Goal: Information Seeking & Learning: Learn about a topic

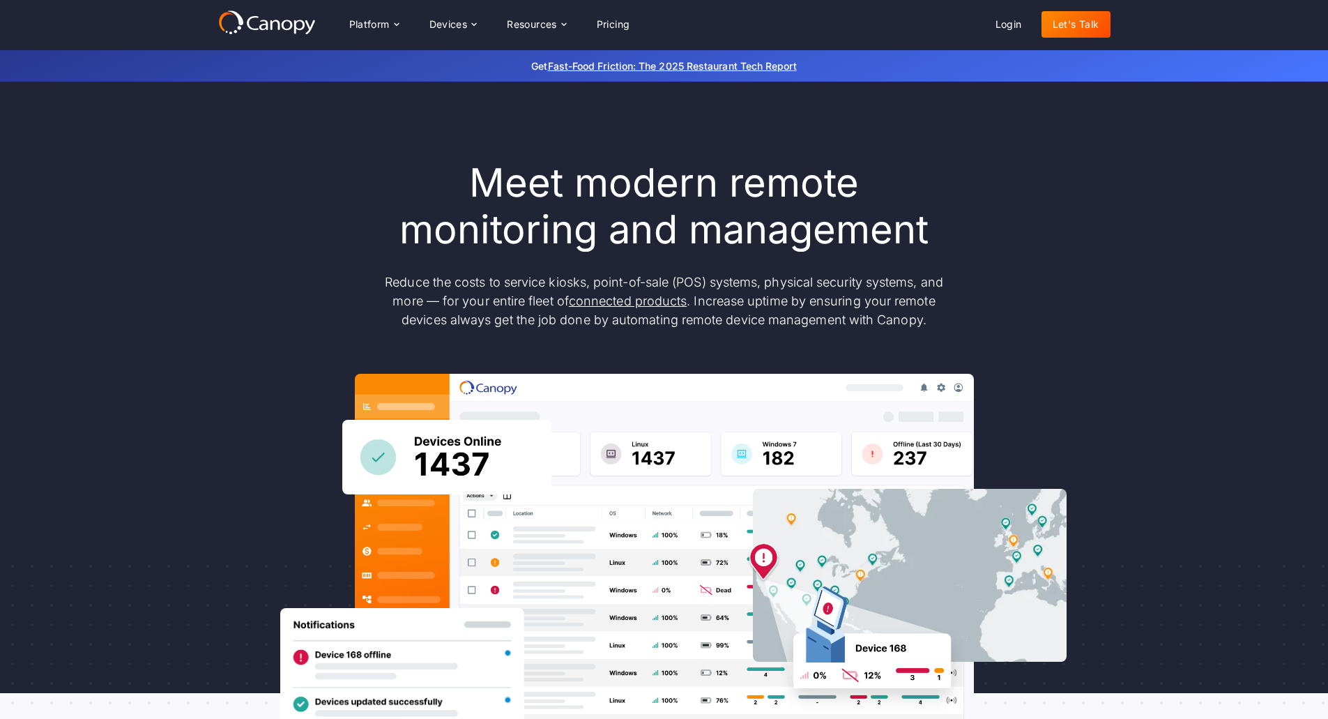
drag, startPoint x: 413, startPoint y: 170, endPoint x: 392, endPoint y: 122, distance: 52.5
click at [413, 167] on h1 "Meet modern remote monitoring and management" at bounding box center [665, 206] width 586 height 93
click at [369, 16] on div "Platform" at bounding box center [374, 24] width 72 height 28
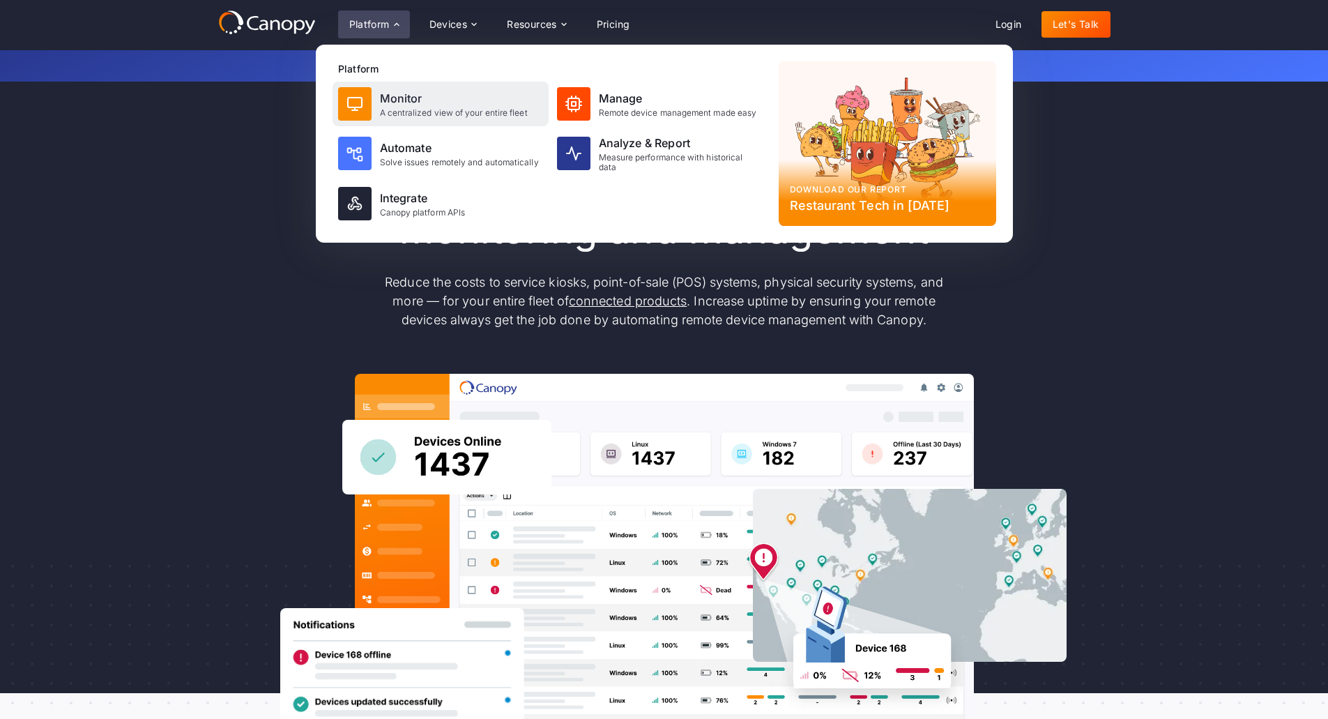
click at [413, 96] on div "Monitor" at bounding box center [454, 98] width 148 height 17
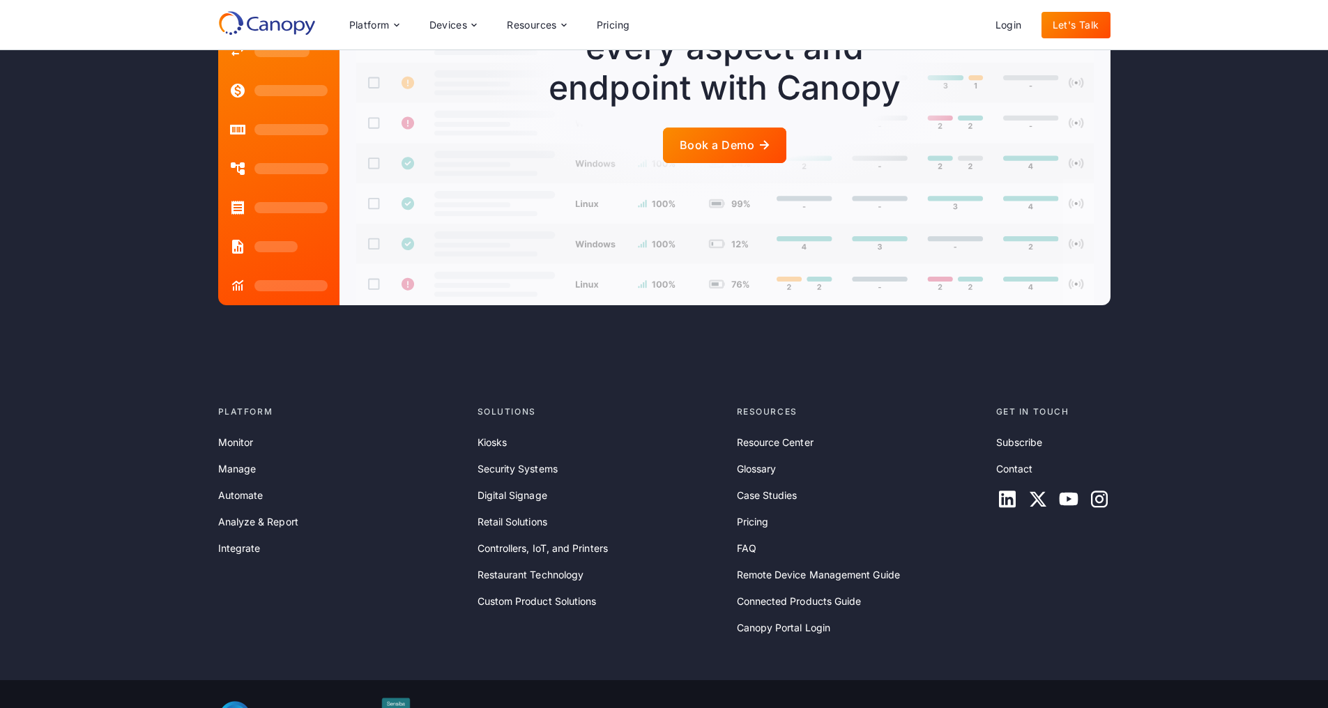
scroll to position [3359, 0]
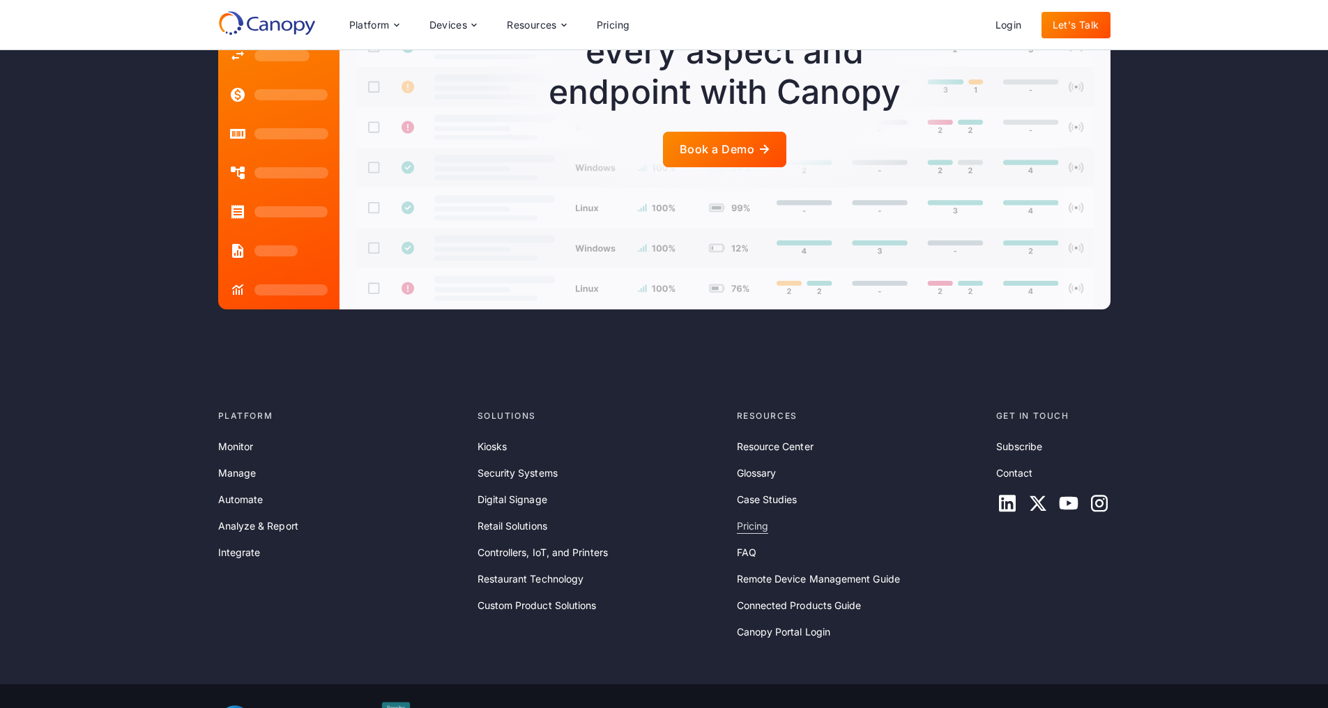
click at [757, 519] on link "Pricing" at bounding box center [753, 526] width 32 height 15
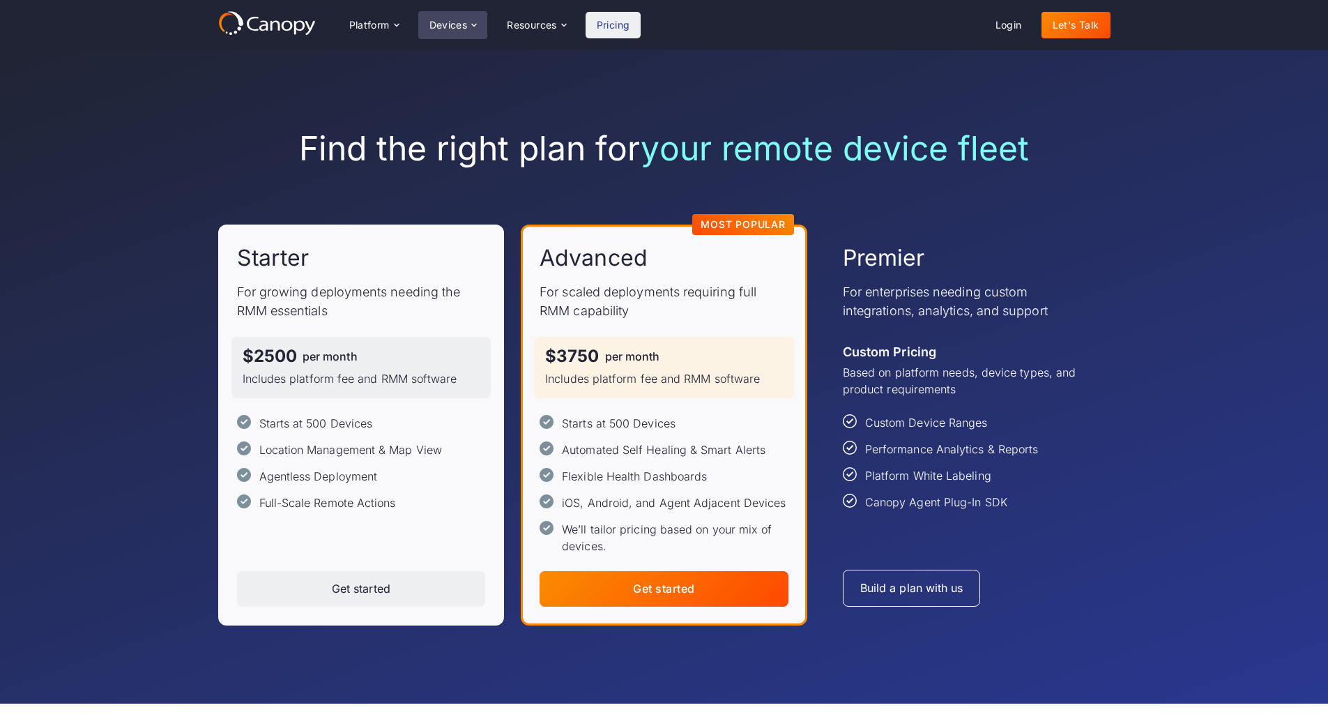
click at [468, 24] on div "Devices" at bounding box center [453, 25] width 70 height 28
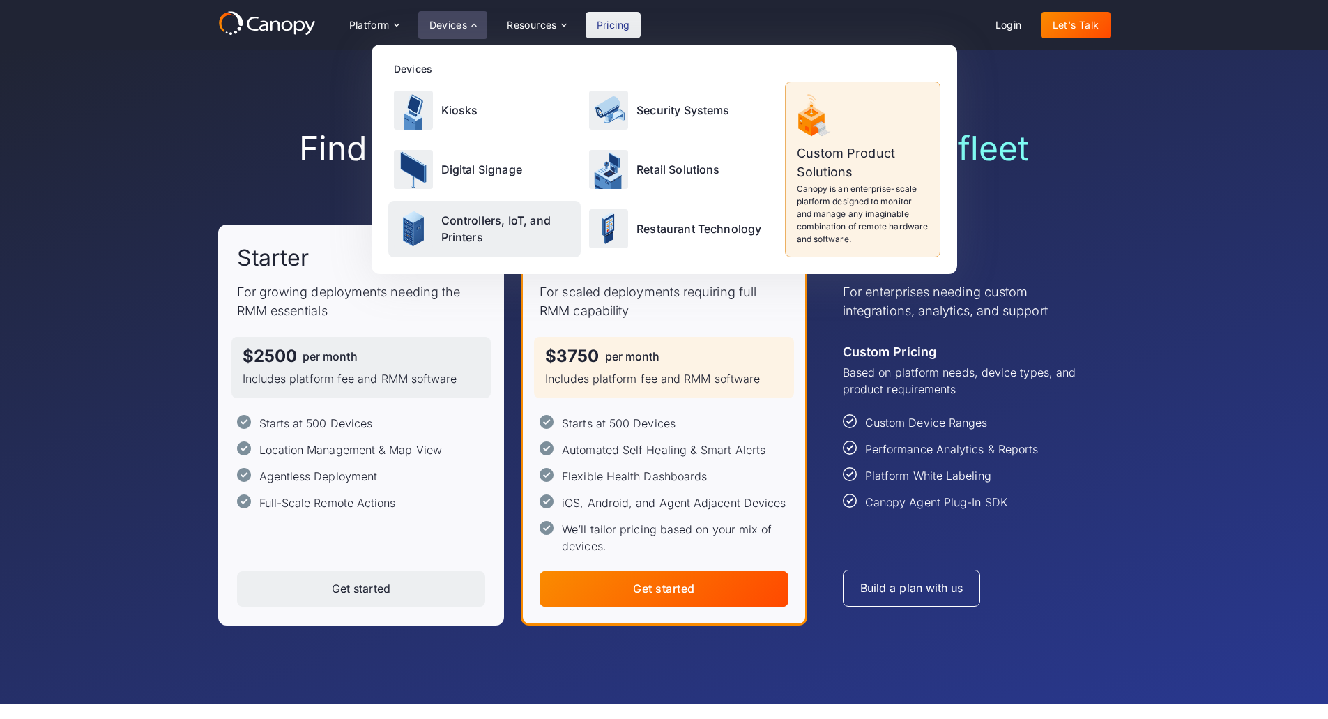
click at [535, 236] on p "Controllers, IoT, and Printers" at bounding box center [508, 228] width 135 height 33
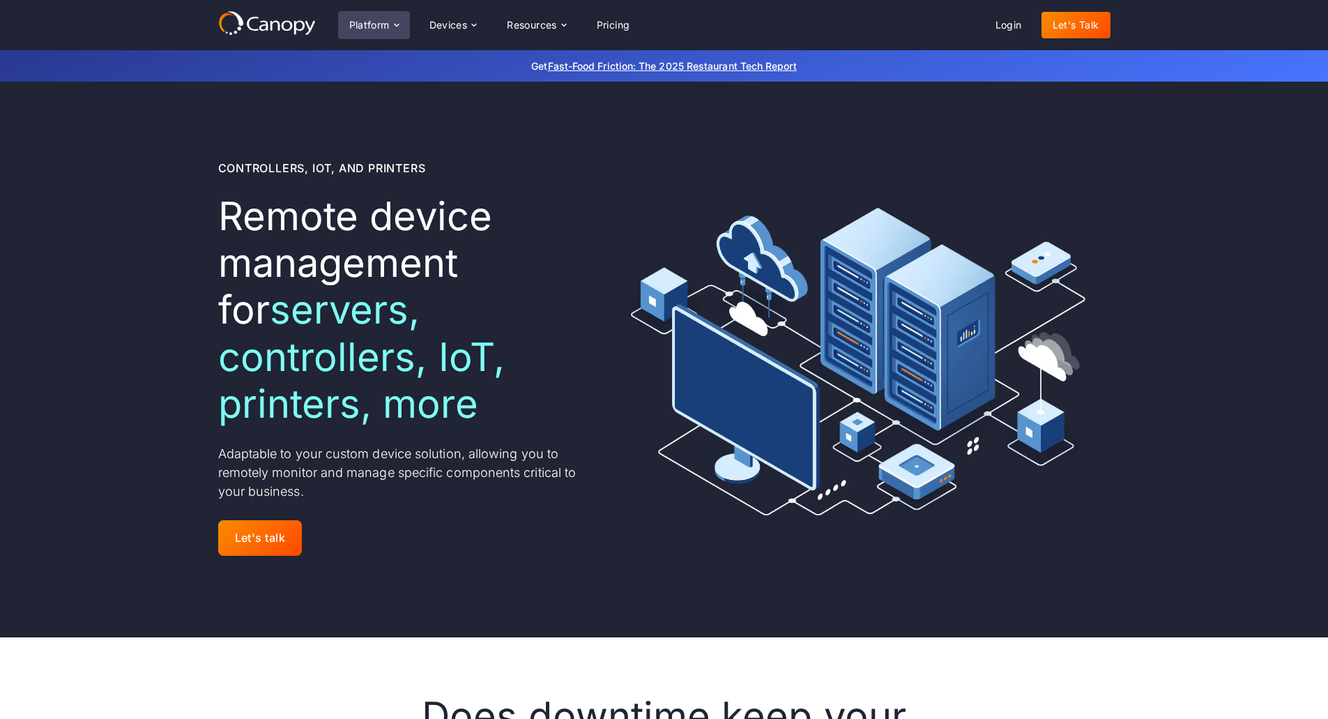
click at [390, 24] on div "Platform" at bounding box center [369, 25] width 40 height 10
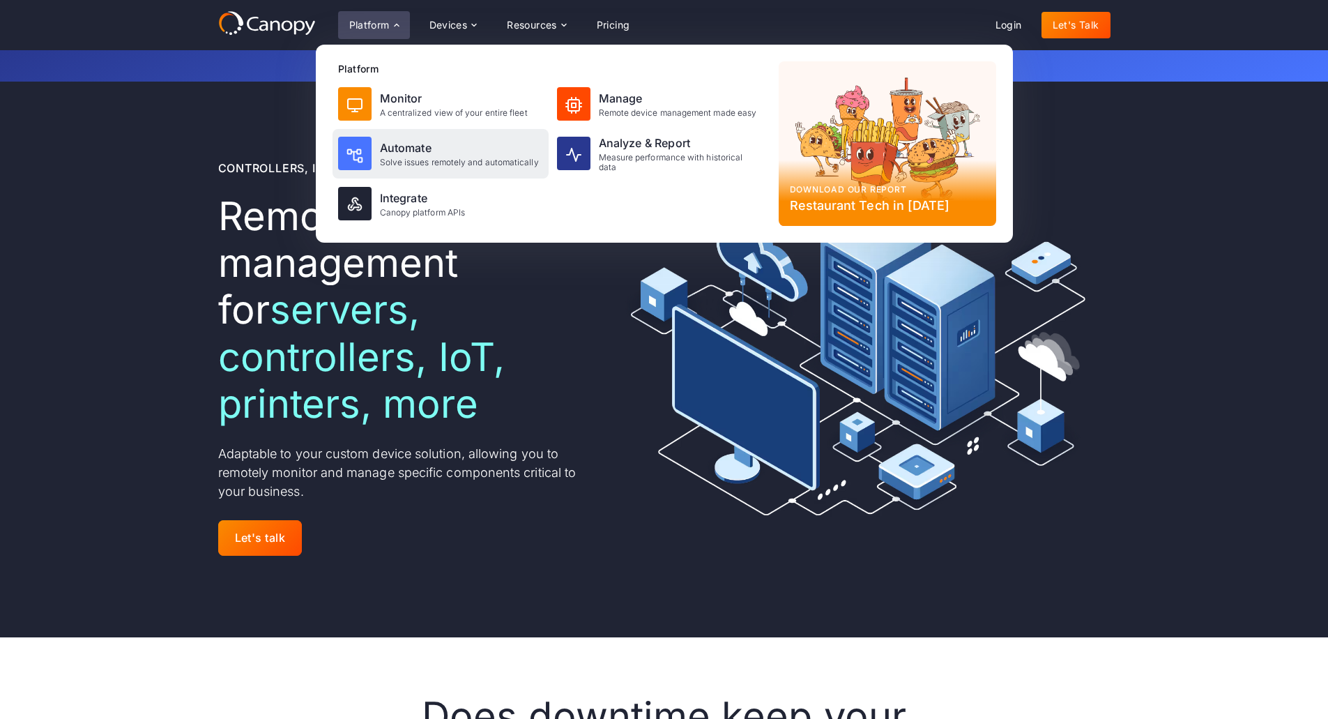
click at [421, 152] on div "Automate" at bounding box center [459, 147] width 159 height 17
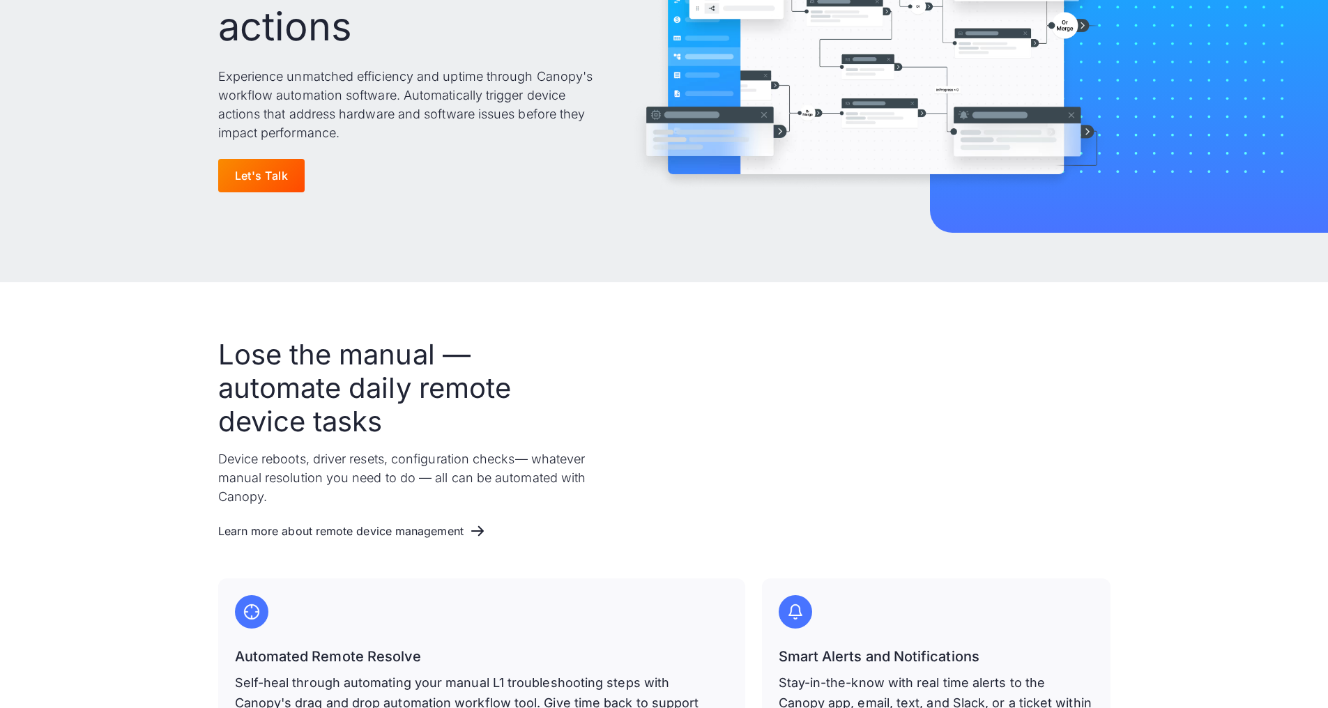
scroll to position [308, 0]
